Goal: Information Seeking & Learning: Learn about a topic

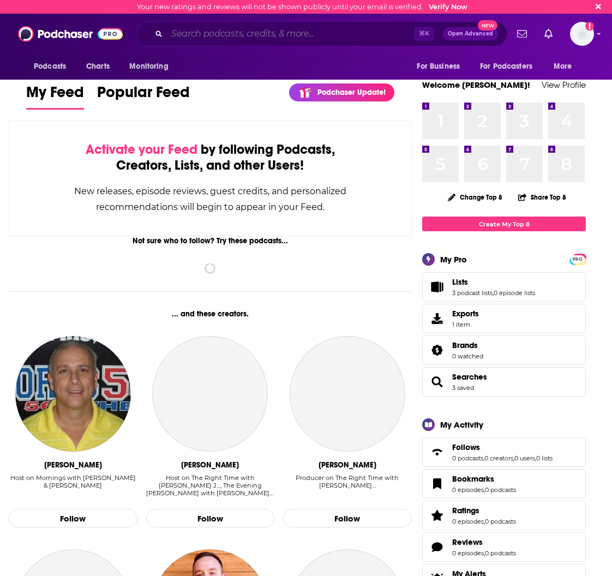
click at [328, 36] on input "Search podcasts, credits, & more..." at bounding box center [290, 33] width 247 height 17
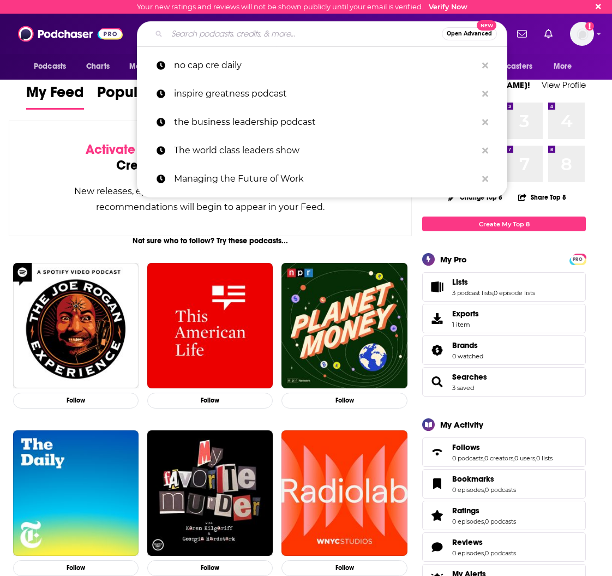
paste input "Prof G"
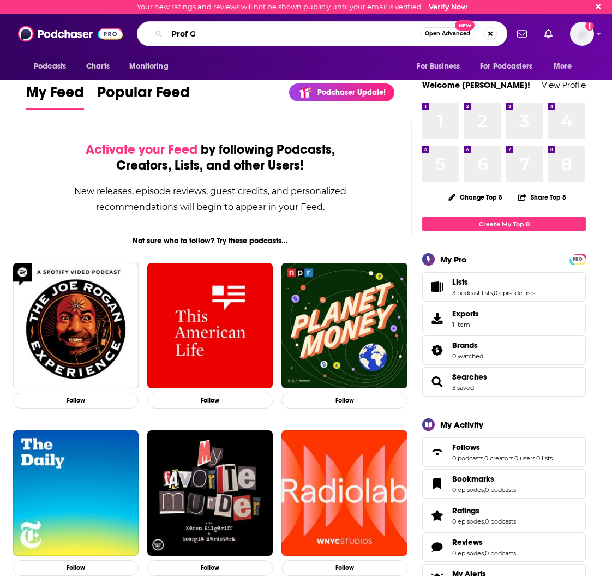
type input "Prof G"
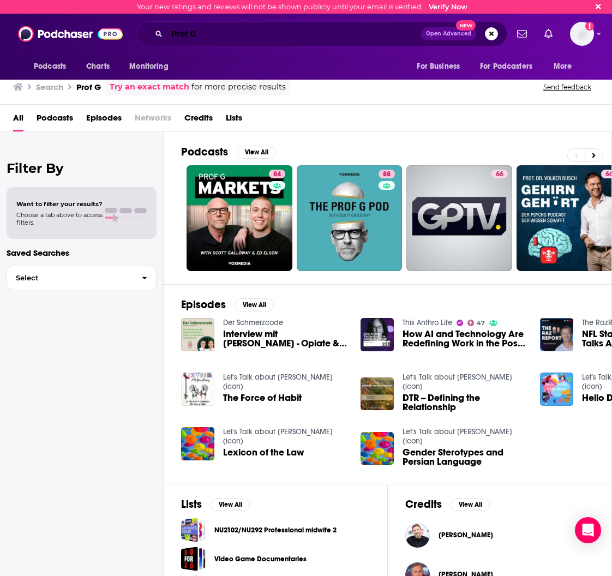
click at [279, 34] on input "Prof G" at bounding box center [294, 33] width 254 height 17
click at [210, 31] on input "Prof G" at bounding box center [294, 33] width 254 height 17
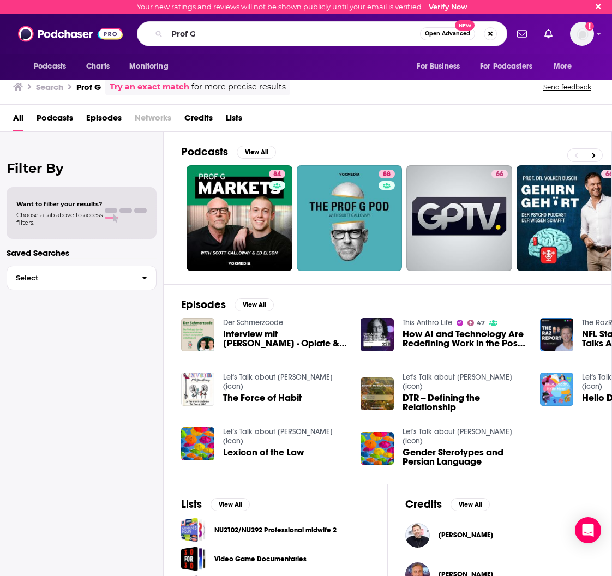
click at [324, 112] on div "All Podcasts Episodes Networks Credits Lists" at bounding box center [308, 120] width 590 height 22
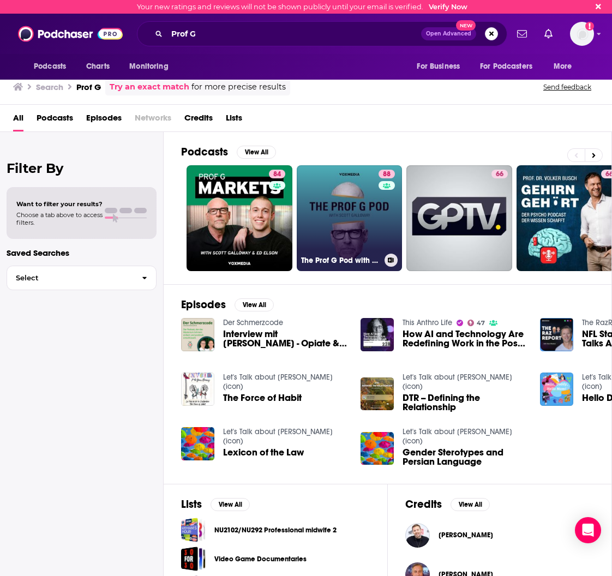
click at [332, 189] on link "88 The Prof G Pod with [PERSON_NAME]" at bounding box center [350, 218] width 106 height 106
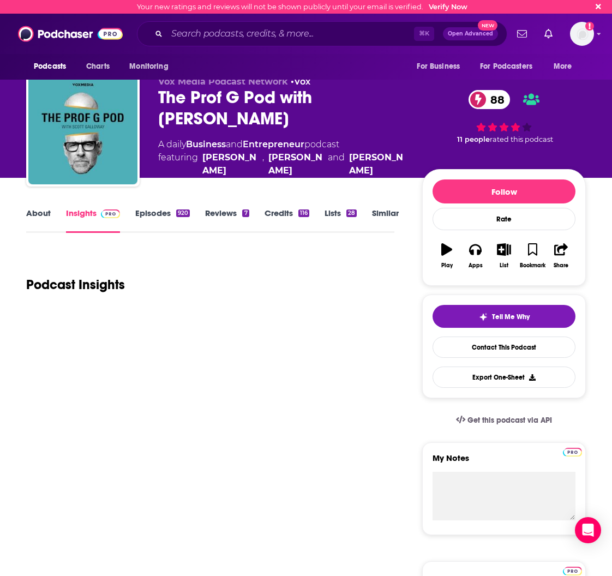
drag, startPoint x: 249, startPoint y: 121, endPoint x: 154, endPoint y: 98, distance: 97.5
click at [154, 98] on div "Vox Media Podcast Network • Vox The Prof G Pod with [PERSON_NAME] 88 A daily Bu…" at bounding box center [306, 132] width 560 height 118
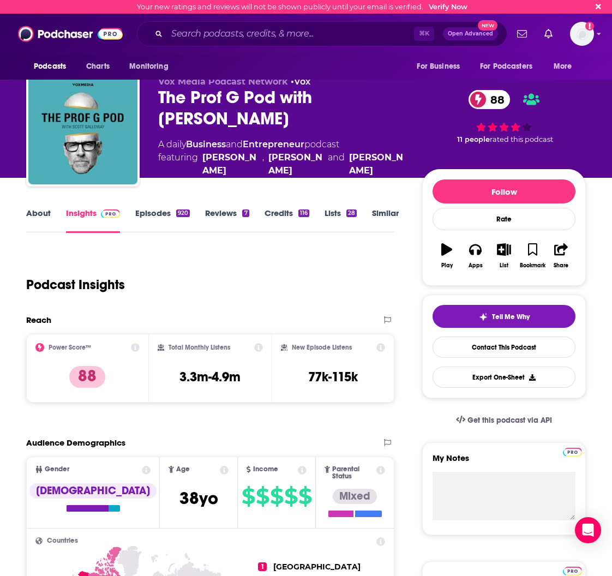
copy h2 "The Prof G Pod with [PERSON_NAME]"
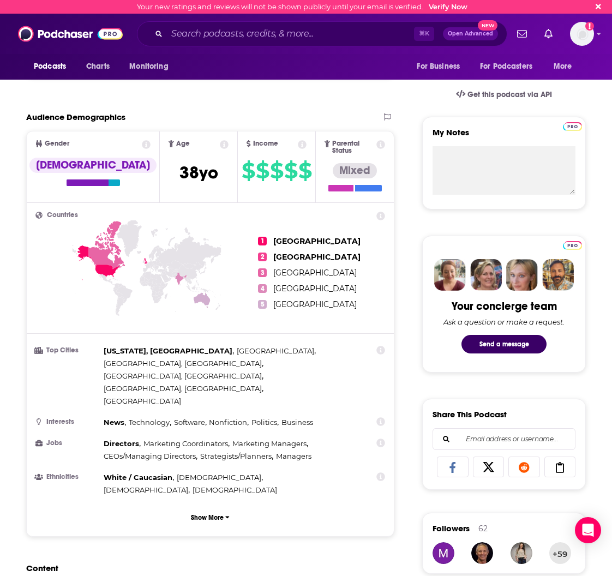
scroll to position [326, 0]
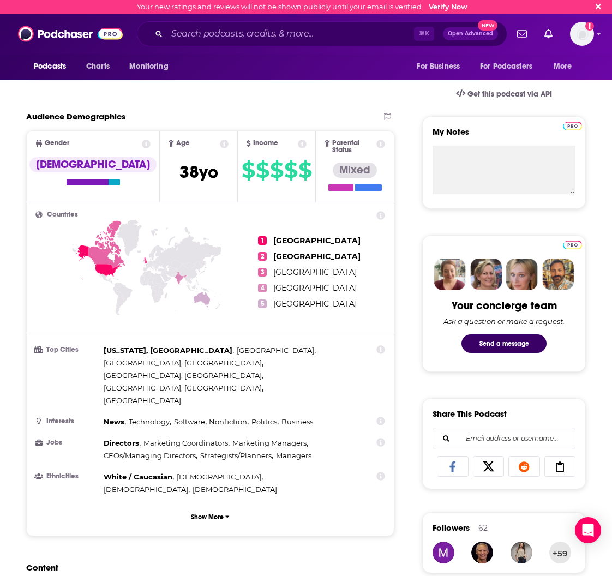
click at [380, 211] on icon at bounding box center [380, 215] width 9 height 9
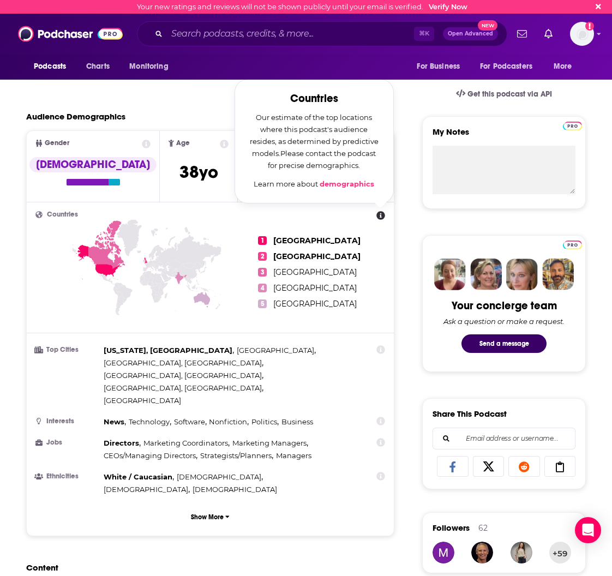
click at [279, 236] on span "[GEOGRAPHIC_DATA]" at bounding box center [317, 240] width 96 height 9
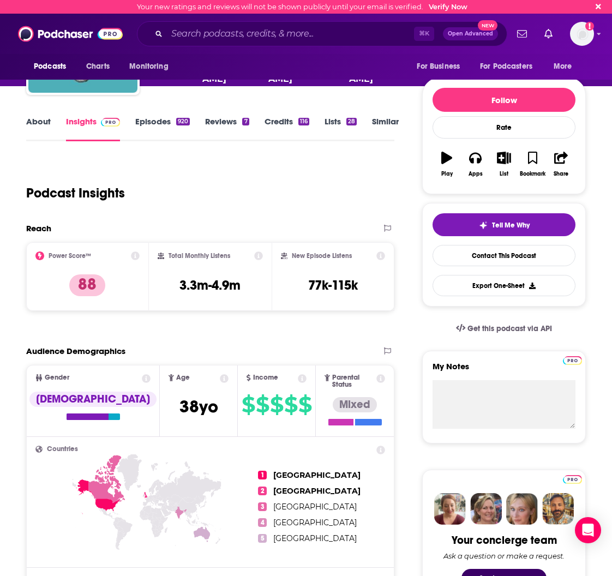
scroll to position [92, 0]
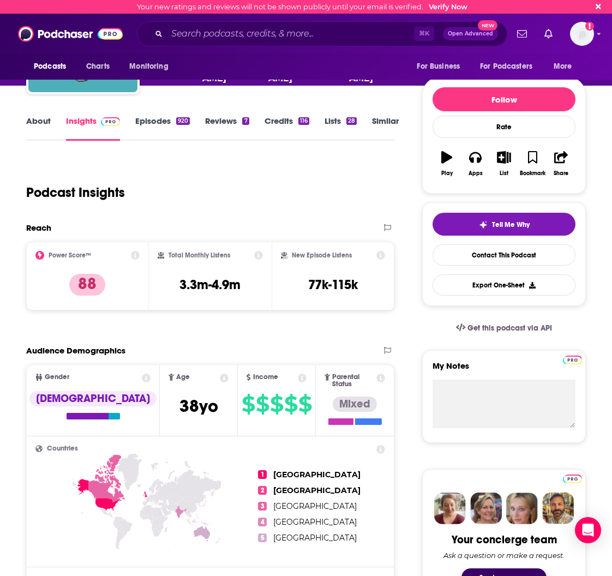
click at [134, 256] on icon at bounding box center [135, 255] width 9 height 9
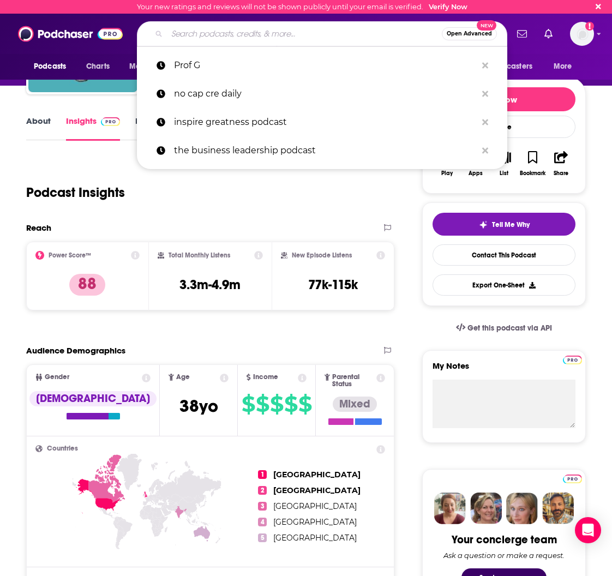
click at [306, 33] on input "Search podcasts, credits, & more..." at bounding box center [304, 33] width 275 height 17
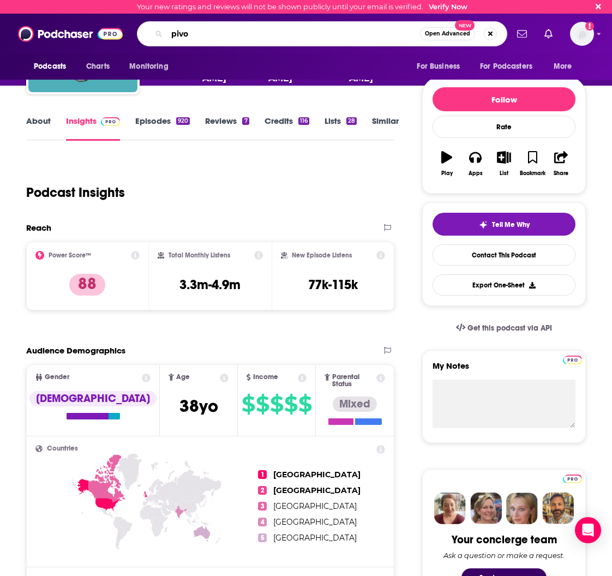
type input "pivot"
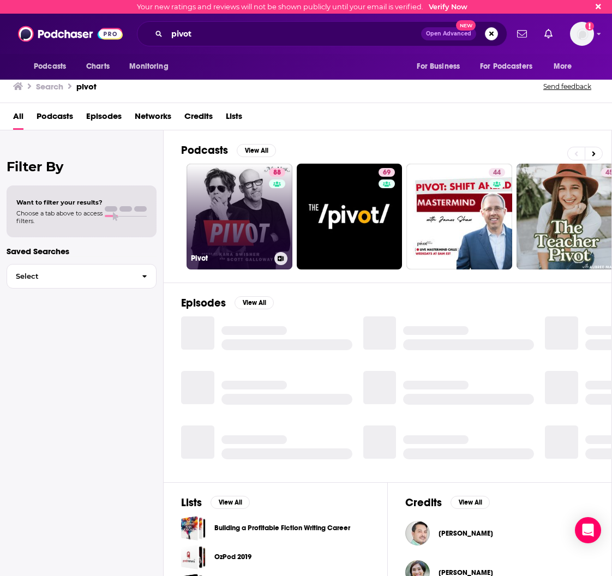
click at [237, 213] on link "88 Pivot" at bounding box center [240, 217] width 106 height 106
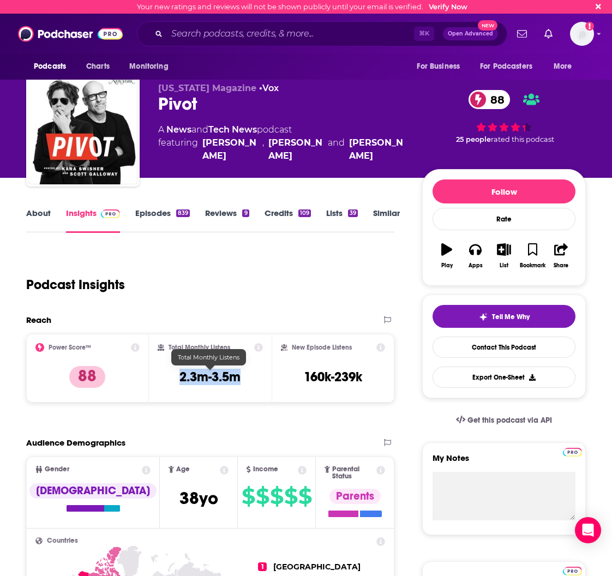
drag, startPoint x: 225, startPoint y: 378, endPoint x: 179, endPoint y: 379, distance: 46.4
click at [179, 379] on div "Total Monthly Listens 2.3m-3.5m" at bounding box center [210, 368] width 105 height 50
copy h3 "2.3m-3.5m"
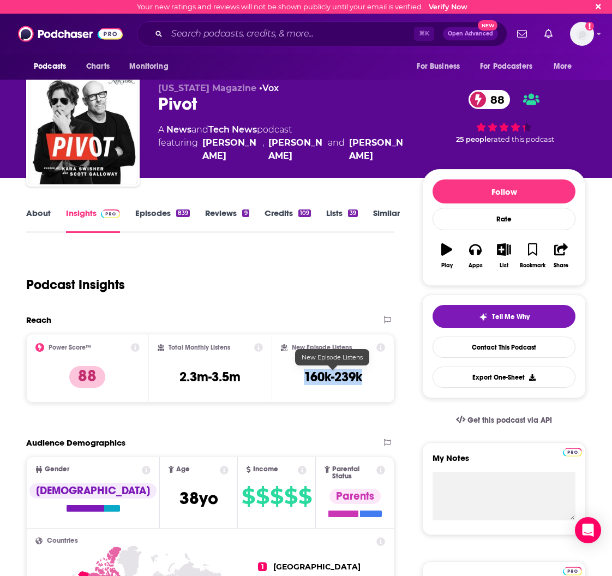
drag, startPoint x: 367, startPoint y: 376, endPoint x: 310, endPoint y: 376, distance: 57.3
click at [304, 377] on div "New Episode Listens 160k-239k" at bounding box center [333, 368] width 104 height 50
copy h3 "160k-239k"
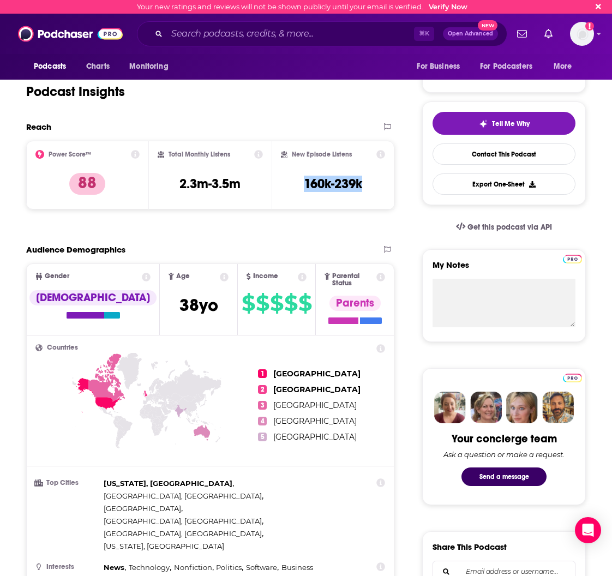
scroll to position [285, 0]
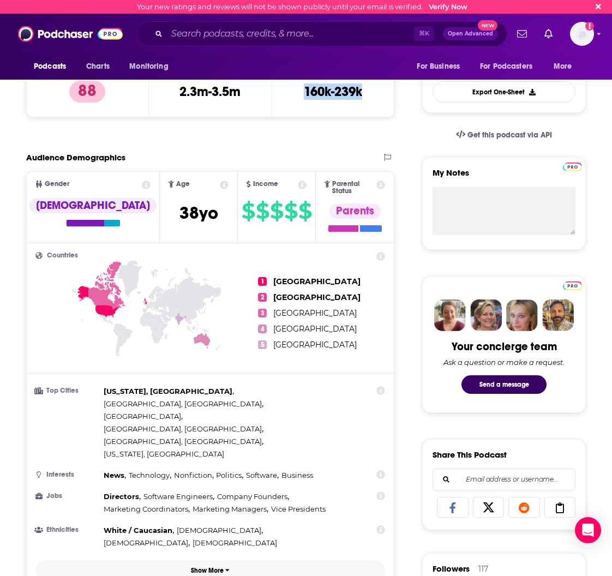
click at [219, 567] on p "Show More" at bounding box center [207, 571] width 33 height 8
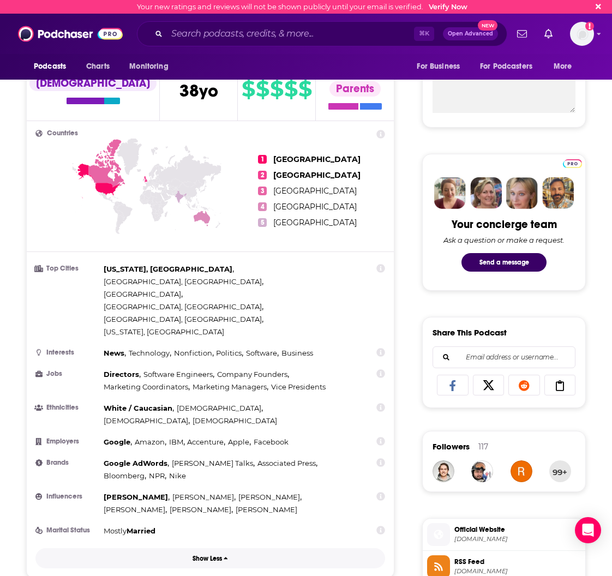
scroll to position [413, 0]
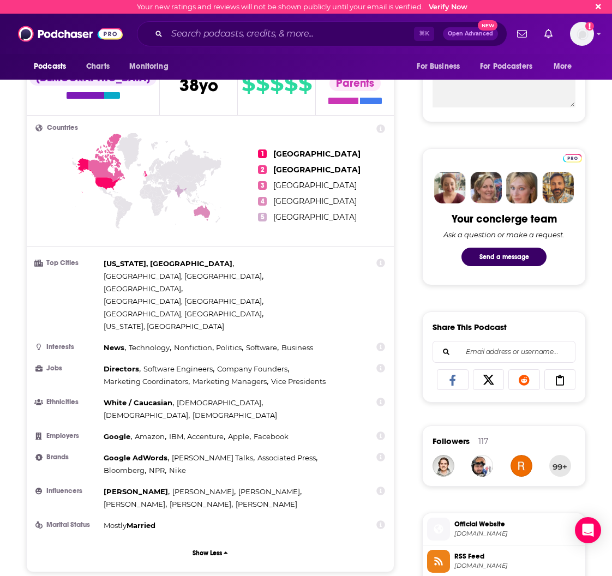
click at [378, 432] on icon at bounding box center [380, 436] width 9 height 9
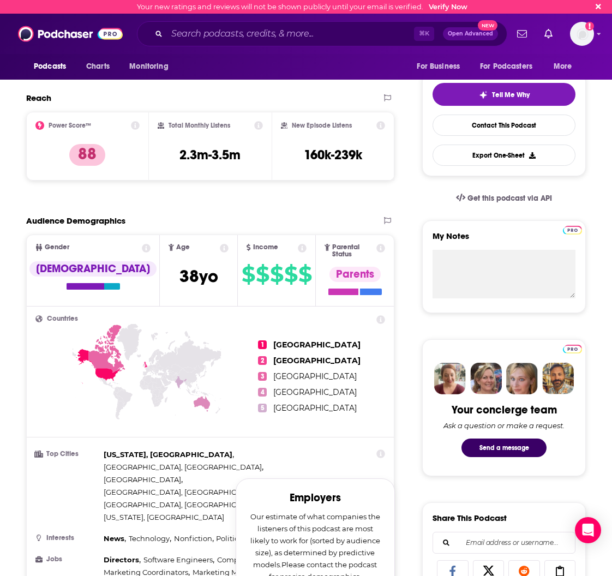
scroll to position [140, 0]
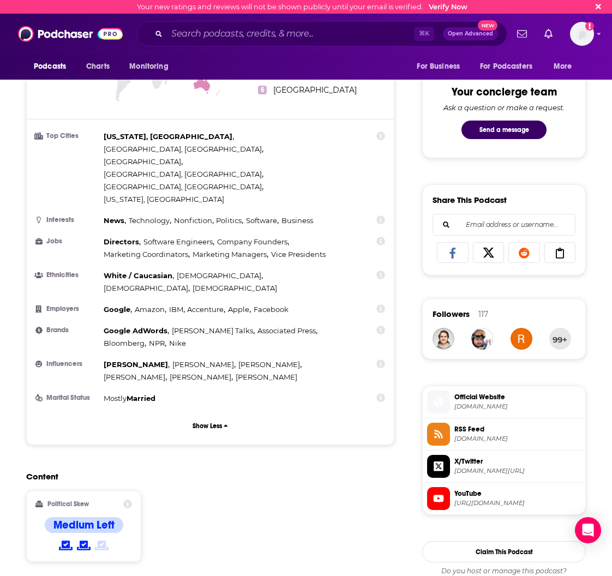
scroll to position [474, 0]
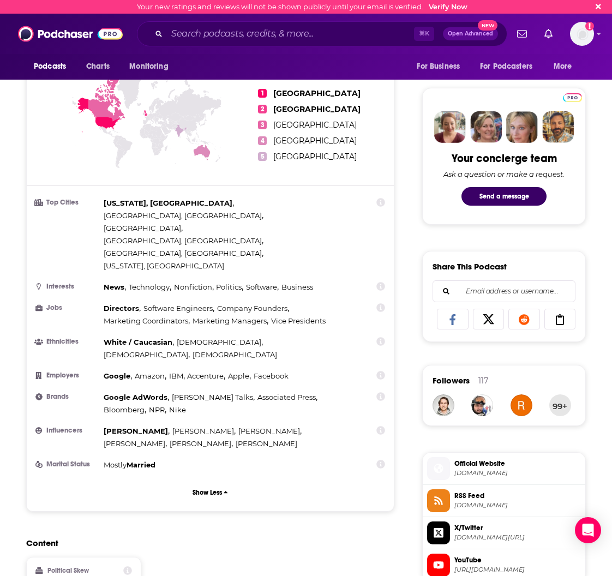
click at [381, 426] on icon at bounding box center [380, 430] width 9 height 9
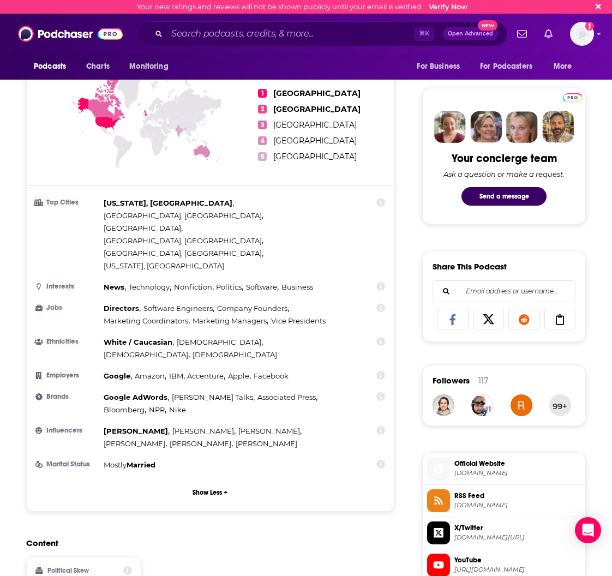
click at [380, 392] on icon at bounding box center [380, 396] width 9 height 9
click at [381, 371] on icon at bounding box center [380, 375] width 9 height 9
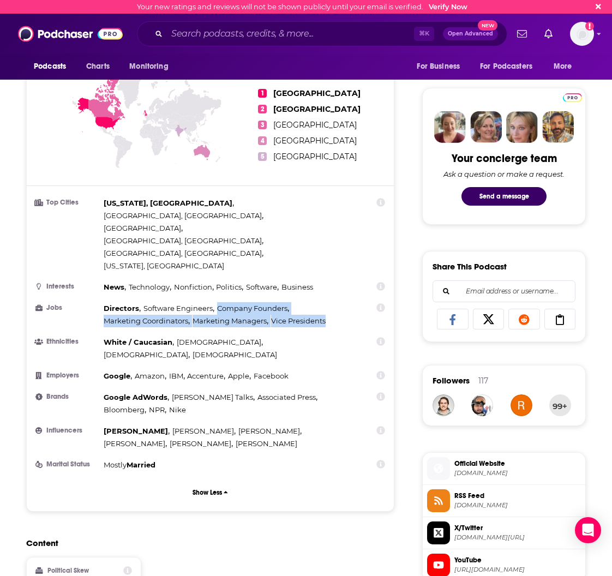
drag, startPoint x: 372, startPoint y: 259, endPoint x: 328, endPoint y: 274, distance: 46.1
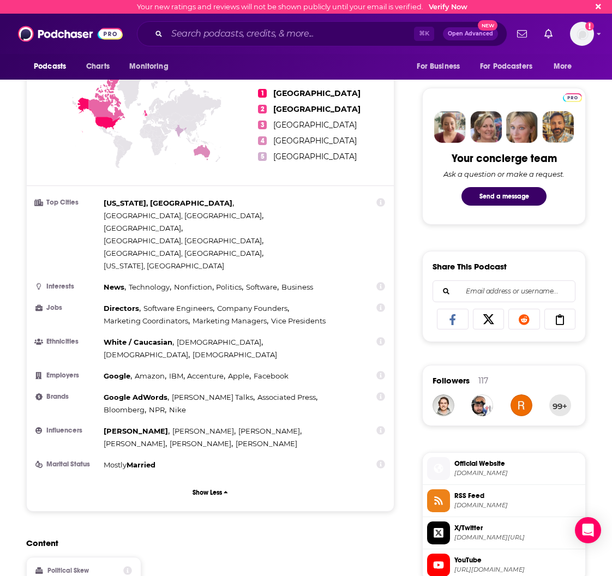
click at [378, 337] on icon at bounding box center [380, 341] width 9 height 9
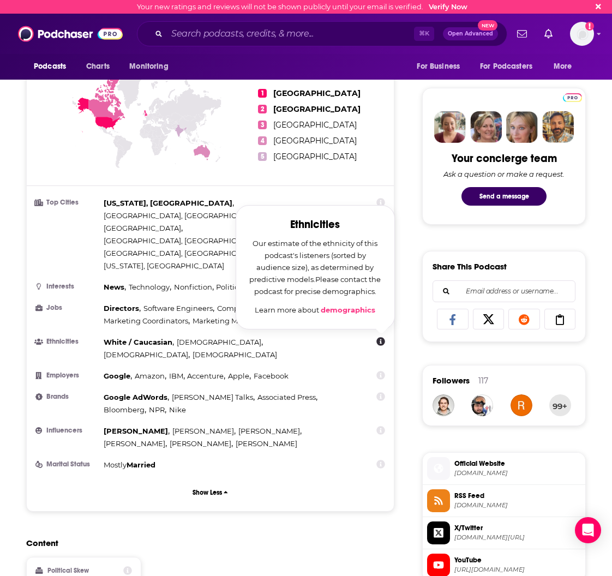
click at [376, 371] on icon at bounding box center [380, 375] width 9 height 9
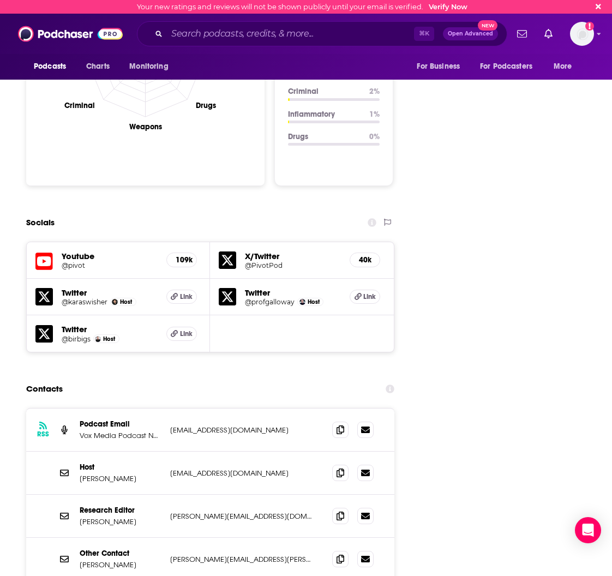
scroll to position [1167, 0]
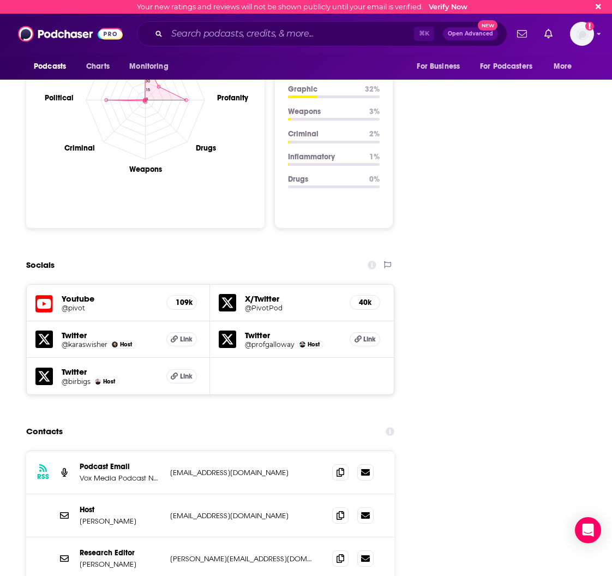
click at [77, 294] on h5 "Youtube" at bounding box center [110, 299] width 96 height 10
click at [179, 298] on h5 "109k" at bounding box center [182, 302] width 12 height 9
click at [41, 294] on icon at bounding box center [43, 304] width 17 height 20
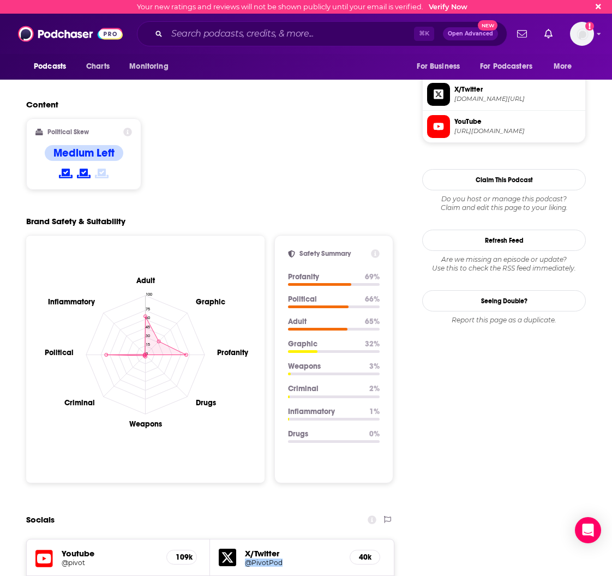
scroll to position [19, 0]
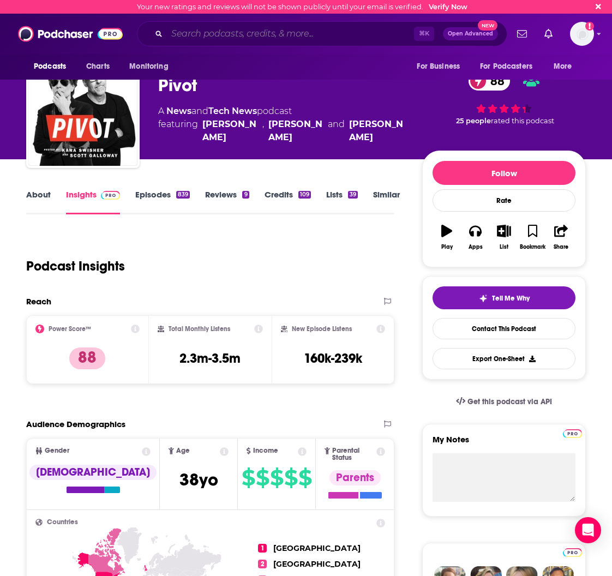
click at [285, 35] on input "Search podcasts, credits, & more..." at bounding box center [290, 33] width 247 height 17
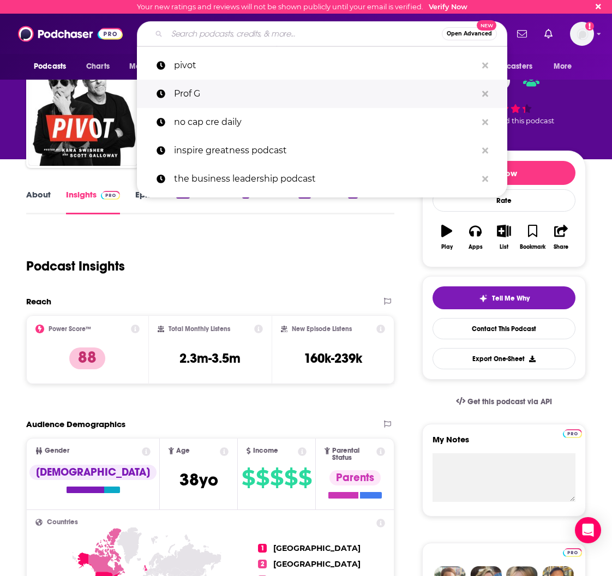
click at [276, 89] on p "Prof G" at bounding box center [325, 94] width 303 height 28
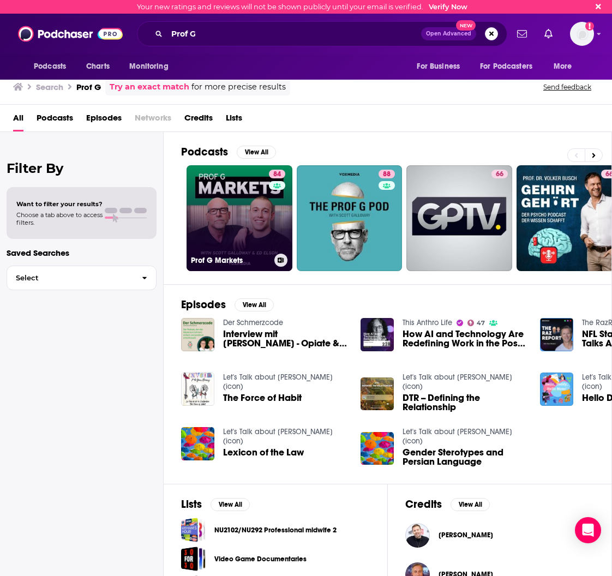
click at [238, 201] on link "84 Prof G Markets" at bounding box center [240, 218] width 106 height 106
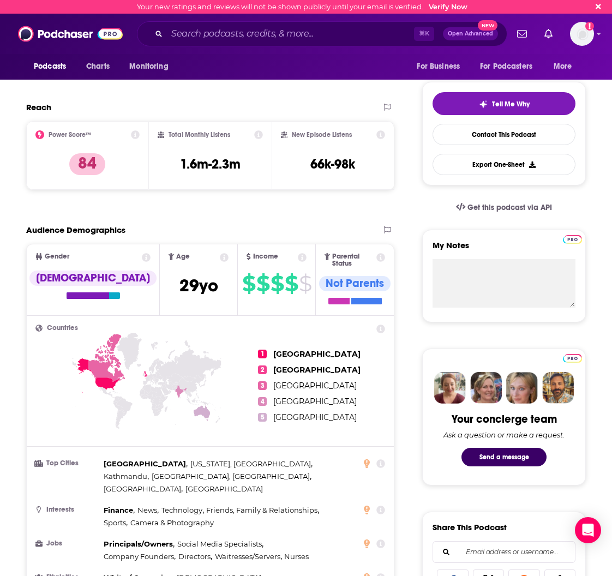
scroll to position [420, 0]
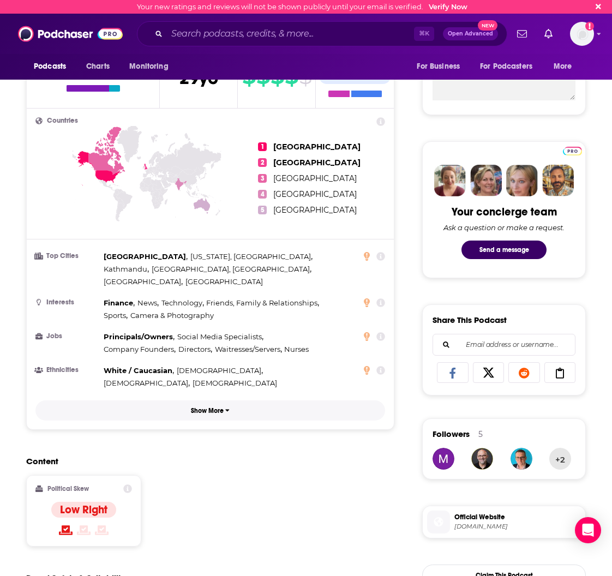
click at [207, 400] on button "Show More" at bounding box center [210, 410] width 350 height 20
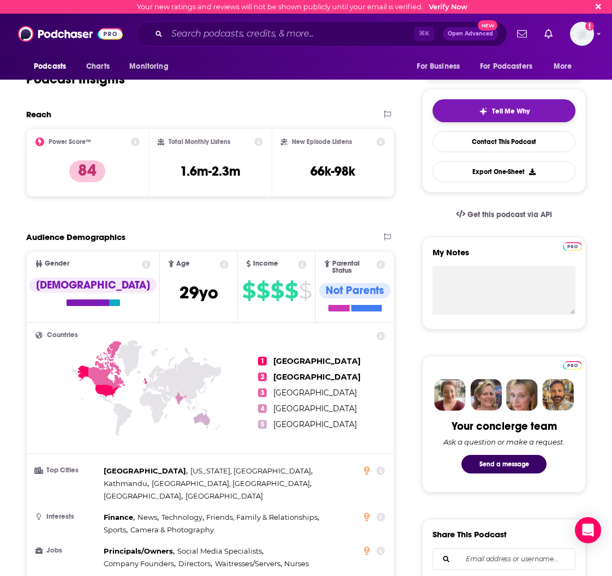
scroll to position [0, 0]
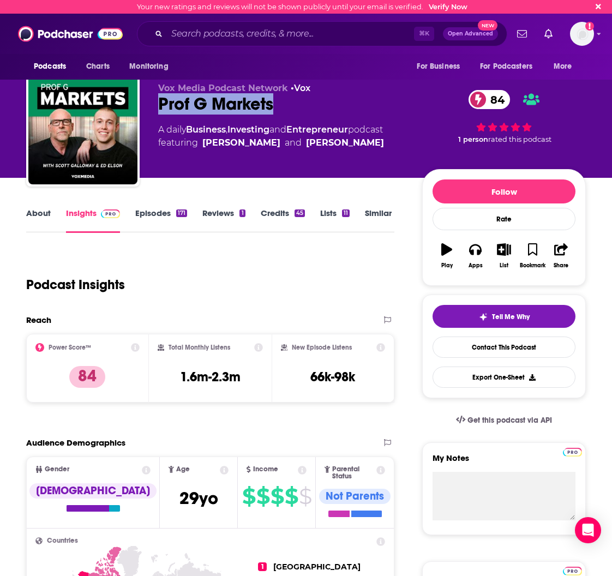
drag, startPoint x: 298, startPoint y: 104, endPoint x: 157, endPoint y: 105, distance: 141.3
click at [159, 107] on div "Prof G Markets 84" at bounding box center [281, 103] width 247 height 21
copy h2 "Prof G Markets"
click at [293, 31] on input "Search podcasts, credits, & more..." at bounding box center [290, 33] width 247 height 17
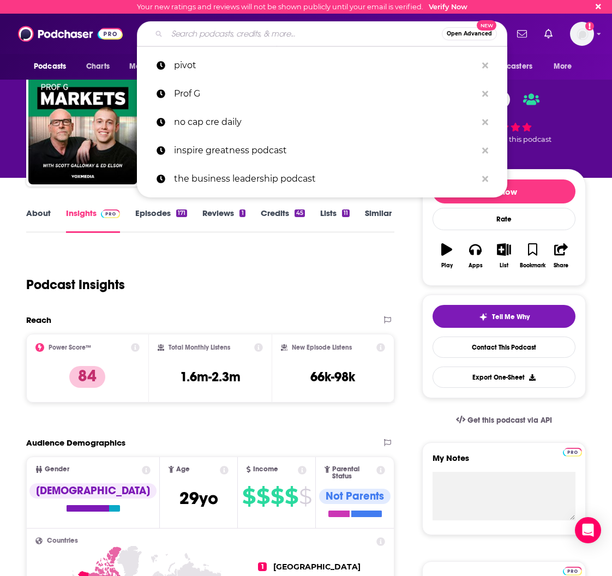
paste input "Raging Moderates with [PERSON_NAME] and [PERSON_NAME]"
type input "Raging Moderates with [PERSON_NAME] and [PERSON_NAME]"
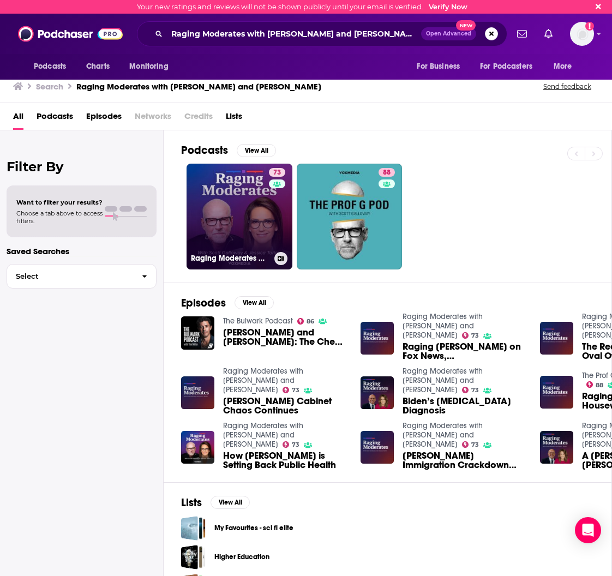
click at [250, 212] on link "73 Raging Moderates with [PERSON_NAME] and [PERSON_NAME]" at bounding box center [240, 217] width 106 height 106
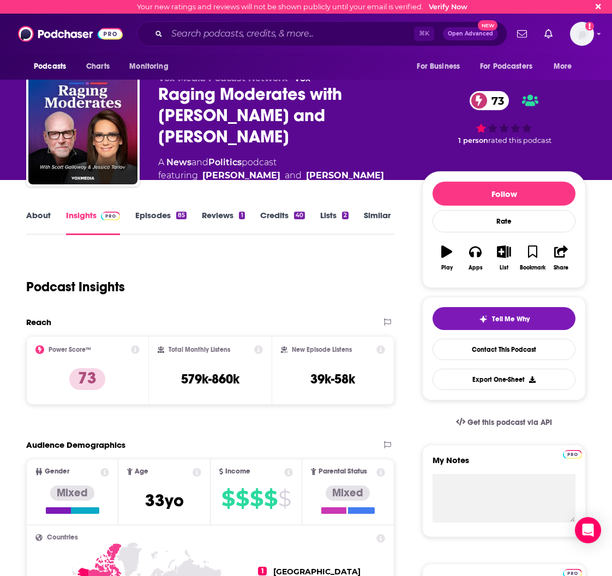
scroll to position [165, 0]
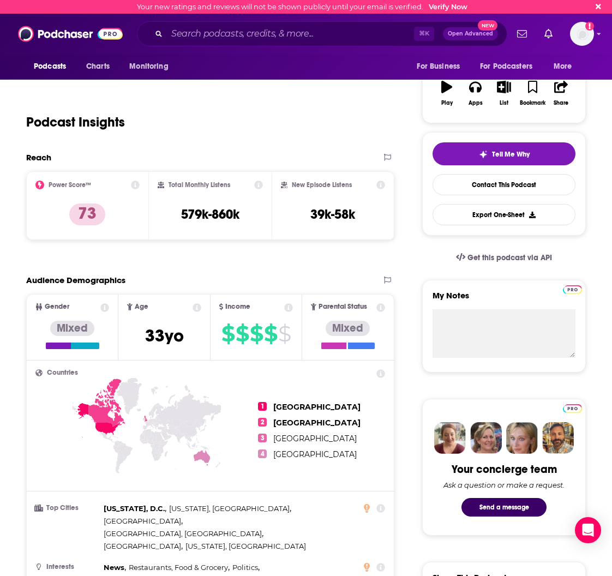
click at [243, 206] on div "Total Monthly Listens 579k-860k" at bounding box center [210, 206] width 105 height 50
drag, startPoint x: 235, startPoint y: 212, endPoint x: 167, endPoint y: 213, distance: 67.7
click at [167, 213] on div "Total Monthly Listens 579k-860k" at bounding box center [210, 206] width 105 height 50
copy h3 "579k-860k"
click at [327, 210] on h3 "39k-58k" at bounding box center [332, 214] width 45 height 16
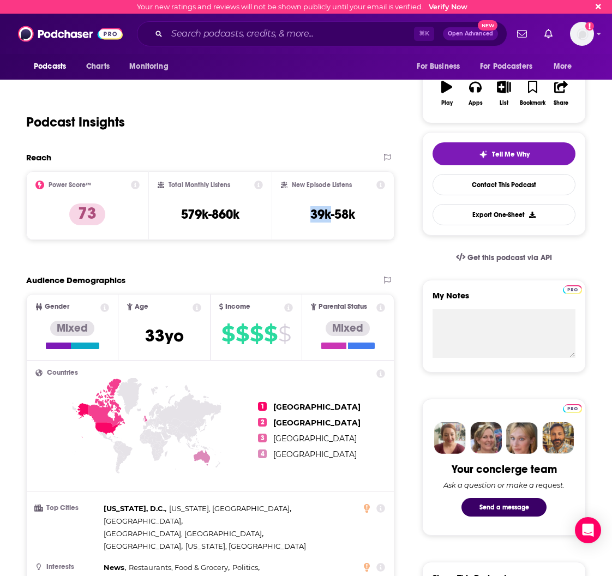
click at [327, 210] on h3 "39k-58k" at bounding box center [332, 214] width 45 height 16
copy div "39k-58k Export One-Sheet"
drag, startPoint x: 270, startPoint y: 247, endPoint x: 241, endPoint y: 260, distance: 31.7
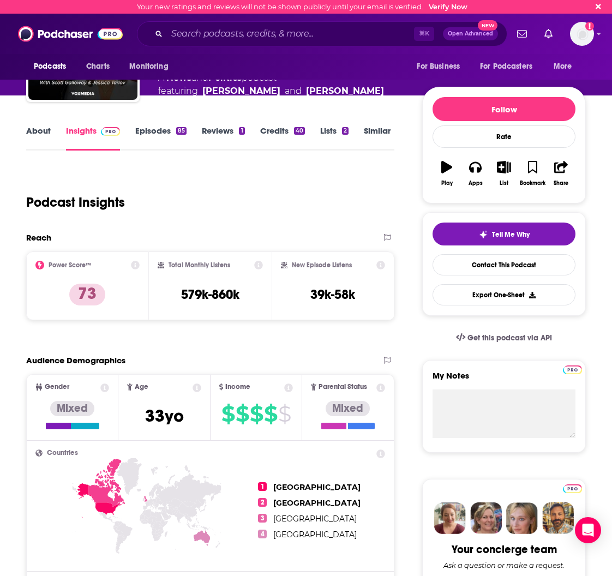
scroll to position [0, 0]
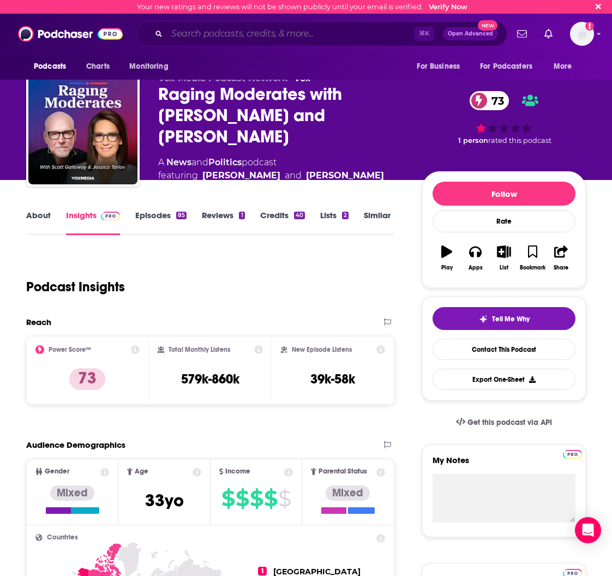
click at [254, 37] on input "Search podcasts, credits, & more..." at bounding box center [290, 33] width 247 height 17
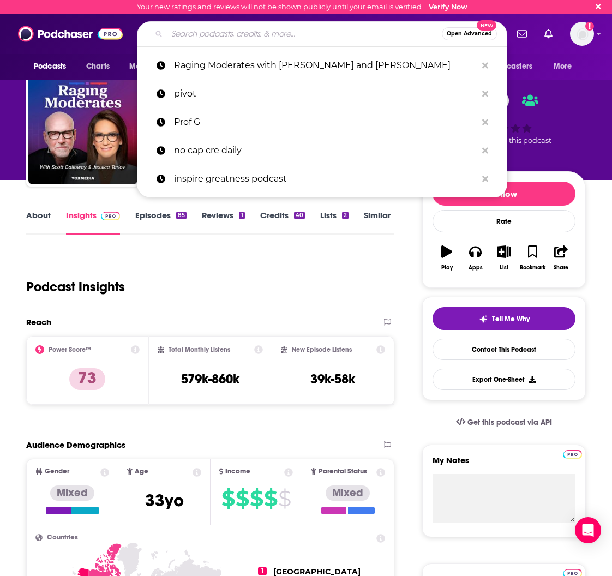
paste input "Prof G Markets"
type input "Prof G Markets"
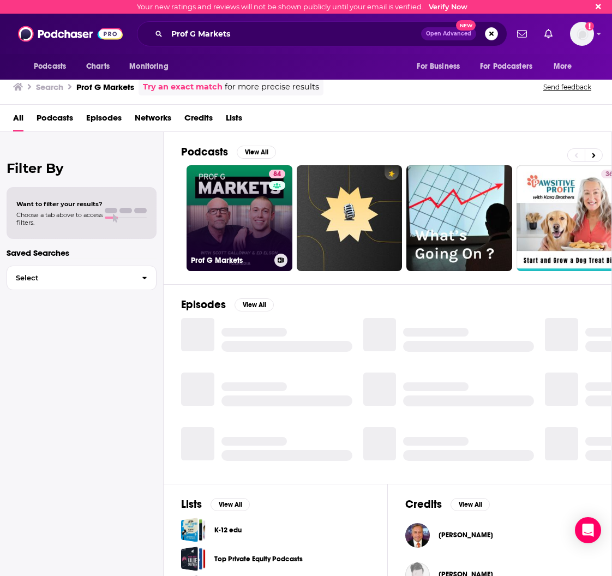
click at [228, 208] on link "84 Prof G Markets" at bounding box center [240, 218] width 106 height 106
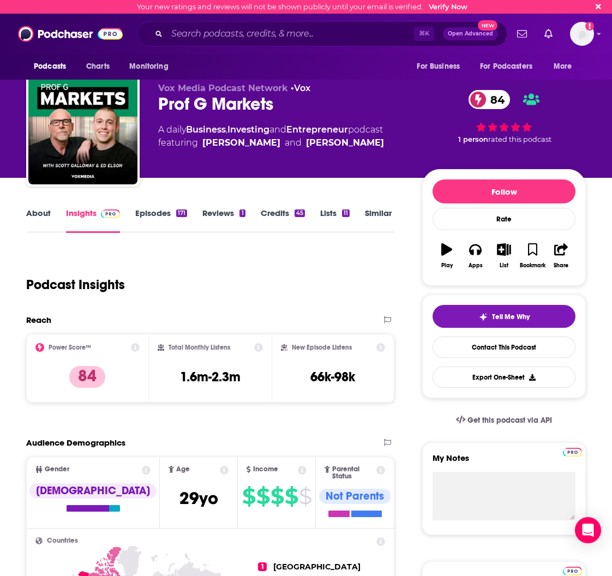
scroll to position [133, 0]
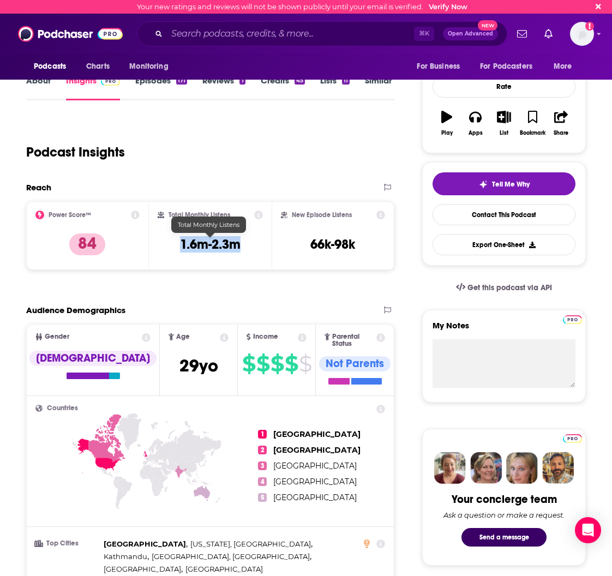
drag, startPoint x: 240, startPoint y: 244, endPoint x: 173, endPoint y: 243, distance: 66.6
click at [172, 244] on div "Total Monthly Listens 1.6m-2.3m" at bounding box center [210, 236] width 105 height 50
copy h3 "1.6m-2.3m"
click at [329, 246] on h3 "66k-98k" at bounding box center [332, 244] width 45 height 16
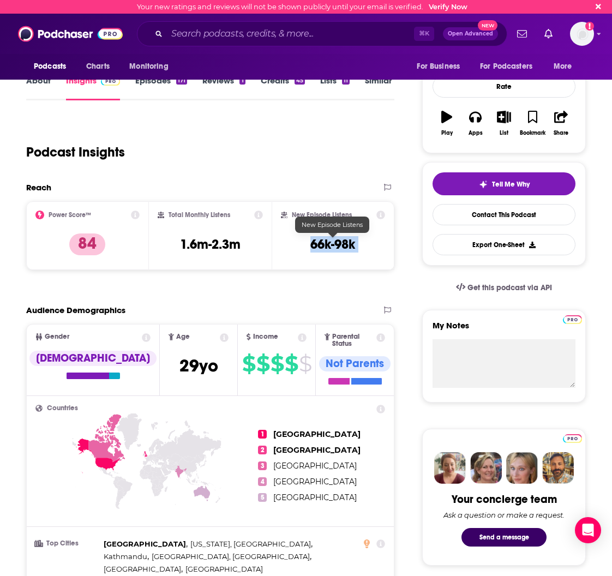
click at [329, 246] on h3 "66k-98k" at bounding box center [332, 244] width 45 height 16
copy div "66k-98k Export One-Sheet"
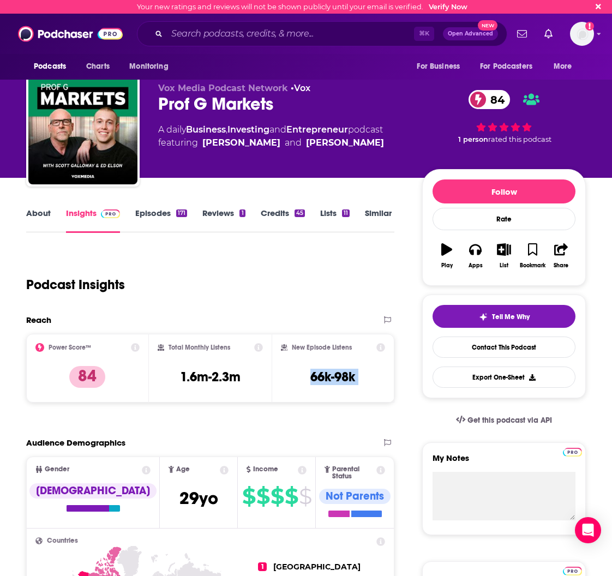
scroll to position [2, 0]
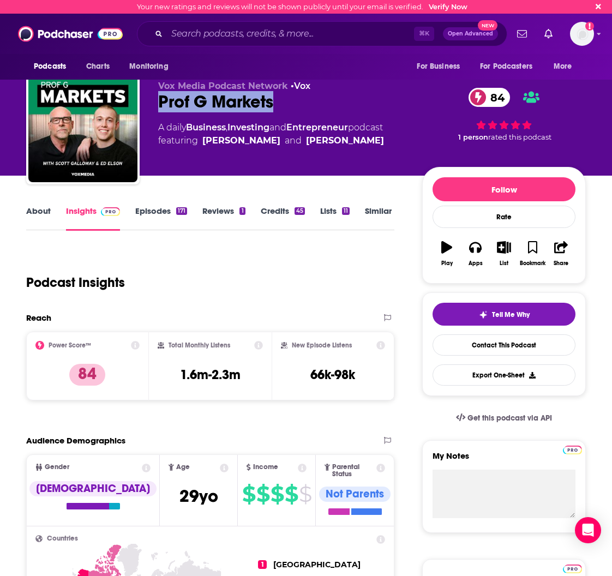
drag, startPoint x: 284, startPoint y: 105, endPoint x: 158, endPoint y: 105, distance: 125.5
click at [158, 105] on div "Prof G Markets 84" at bounding box center [281, 101] width 247 height 21
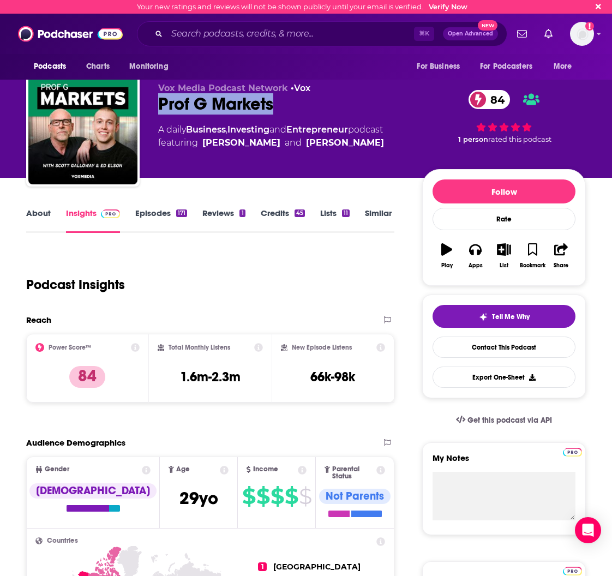
copy h2 "Prof G Markets"
click at [280, 35] on input "Search podcasts, credits, & more..." at bounding box center [290, 33] width 247 height 17
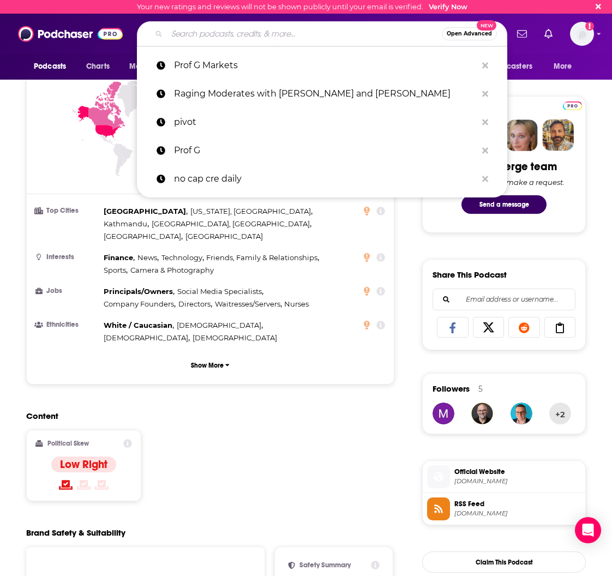
scroll to position [546, 0]
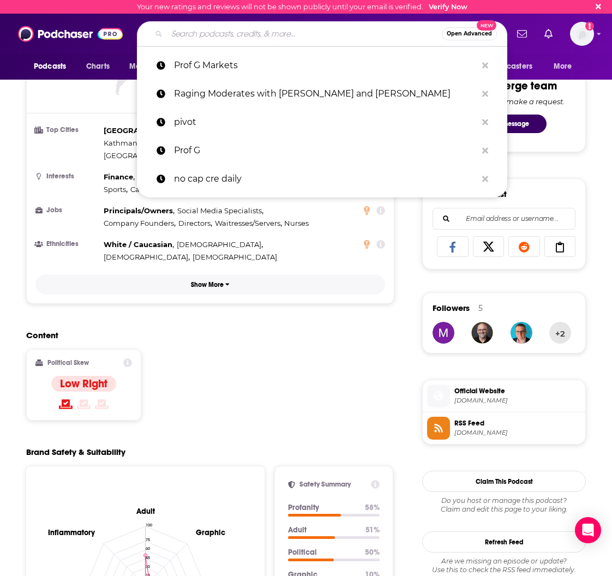
click at [211, 281] on p "Show More" at bounding box center [207, 285] width 33 height 8
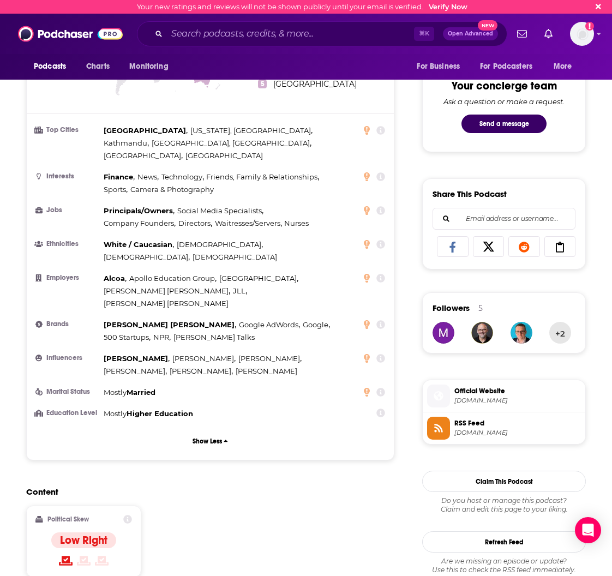
click at [133, 238] on span "White / Caucasian ," at bounding box center [139, 244] width 70 height 13
click at [268, 37] on input "Search podcasts, credits, & more..." at bounding box center [290, 33] width 247 height 17
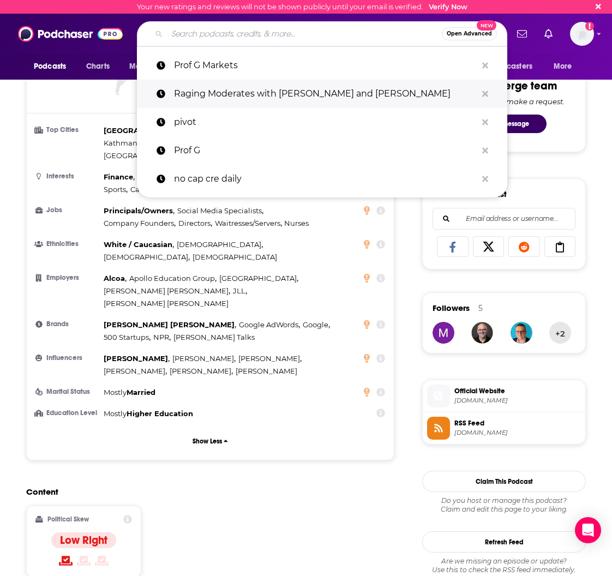
click at [307, 99] on p "Raging Moderates with [PERSON_NAME] and [PERSON_NAME]" at bounding box center [325, 94] width 303 height 28
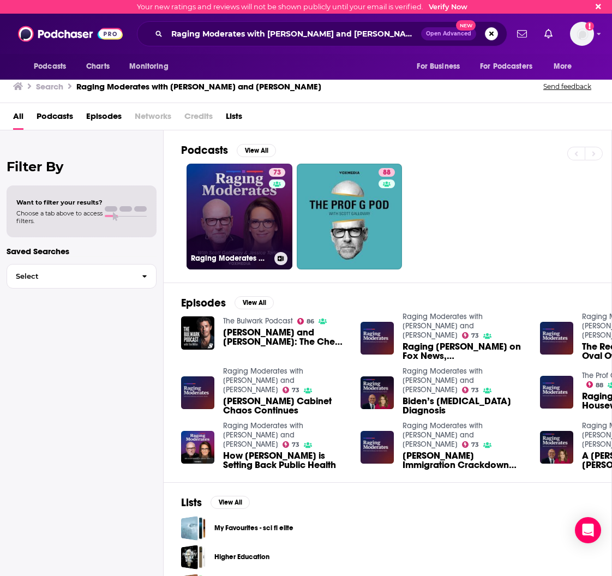
click at [232, 187] on link "73 Raging Moderates with [PERSON_NAME] and [PERSON_NAME]" at bounding box center [240, 217] width 106 height 106
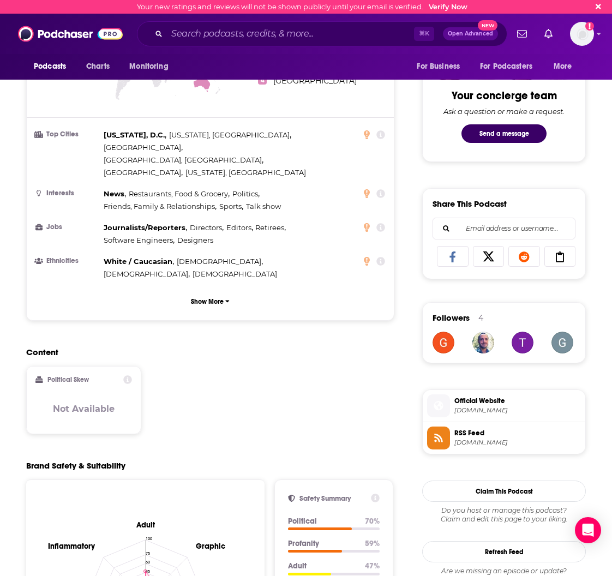
scroll to position [541, 0]
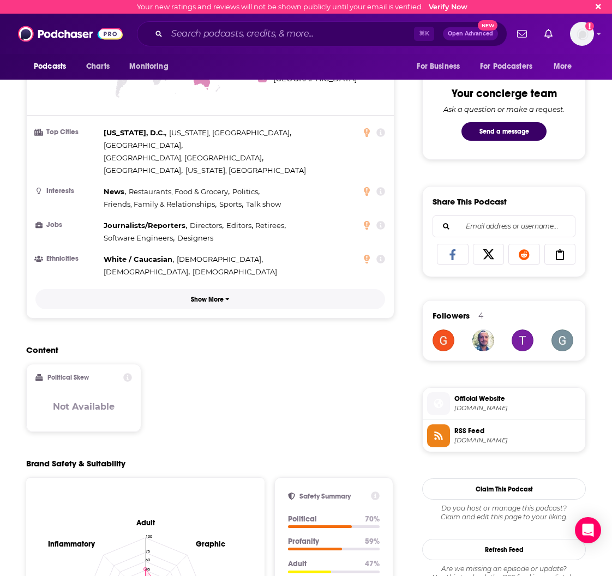
click at [206, 296] on p "Show More" at bounding box center [207, 300] width 33 height 8
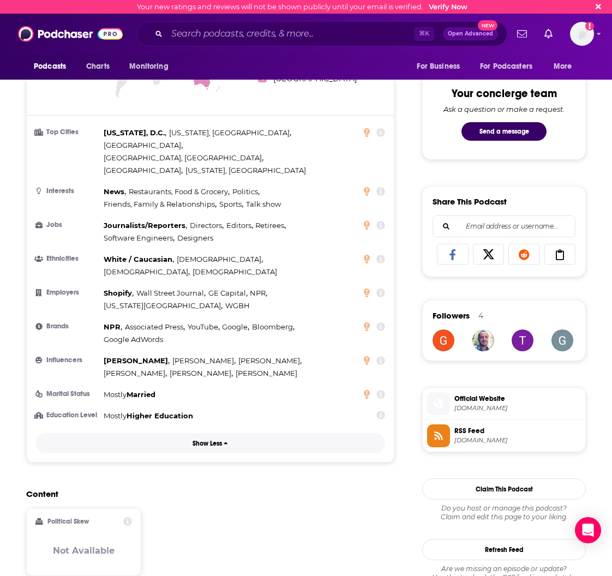
scroll to position [545, 0]
